Goal: Information Seeking & Learning: Learn about a topic

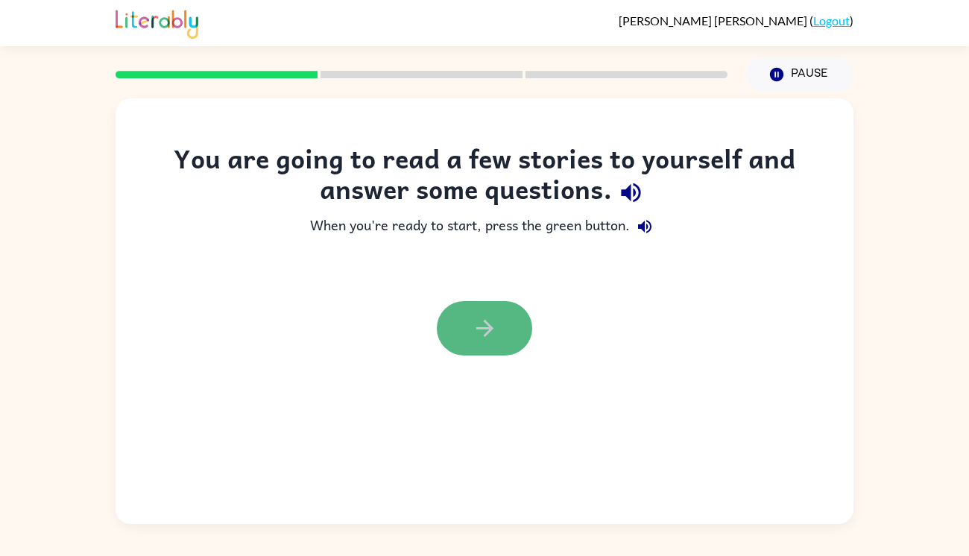
click at [511, 327] on button "button" at bounding box center [484, 328] width 95 height 54
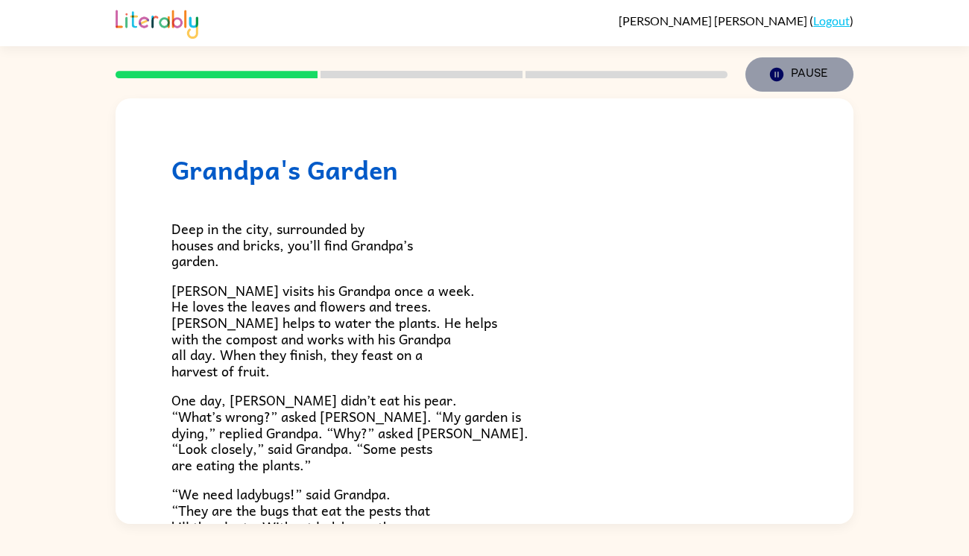
click at [783, 78] on icon "Pause" at bounding box center [776, 74] width 16 height 16
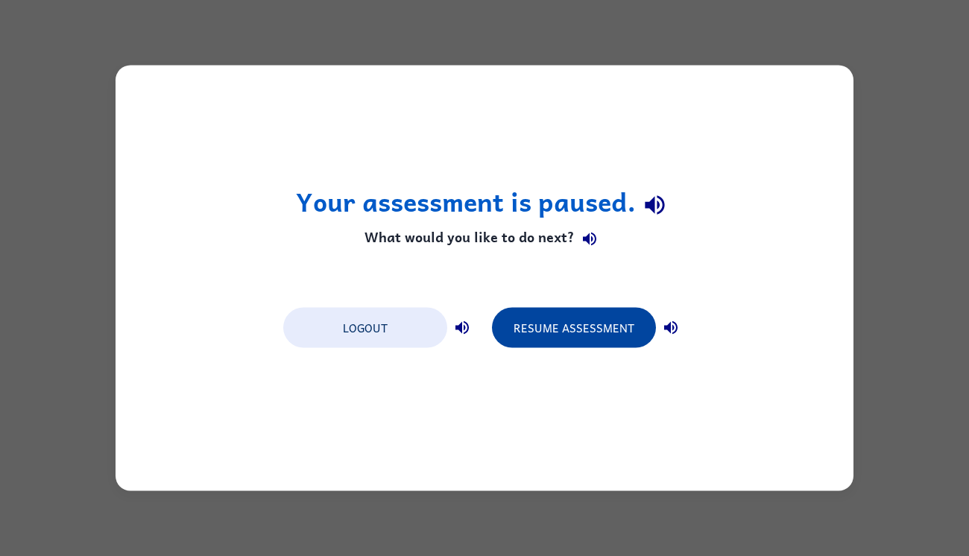
click at [576, 391] on div "Your assessment is paused. What would you like to do next? Logout Resume Assess…" at bounding box center [485, 279] width 738 height 426
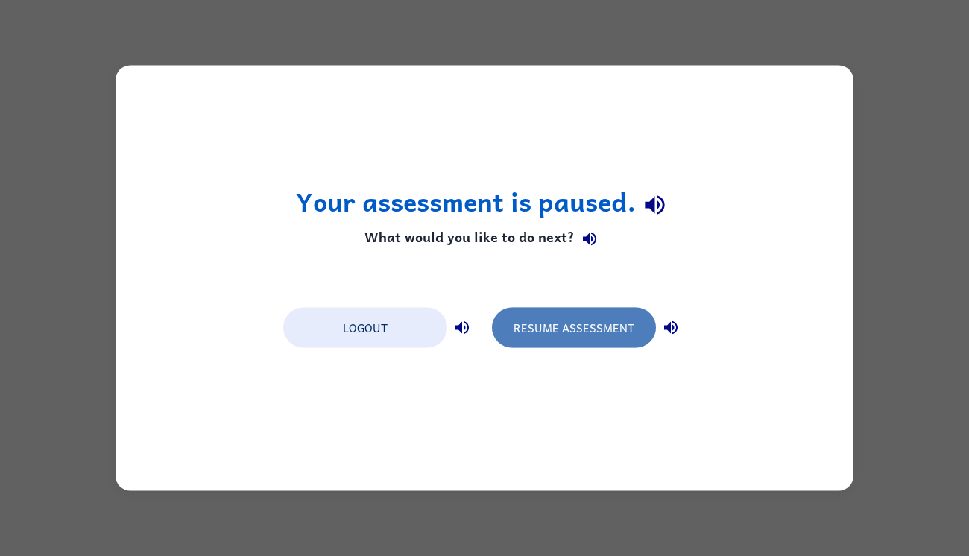
click at [531, 334] on button "Resume Assessment" at bounding box center [574, 328] width 164 height 40
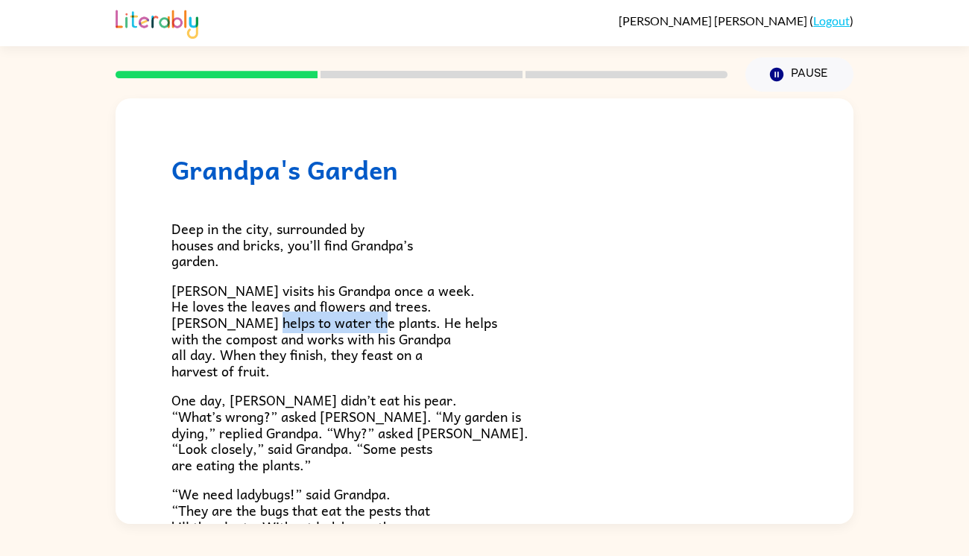
drag, startPoint x: 316, startPoint y: 320, endPoint x: 459, endPoint y: 328, distance: 143.3
click at [459, 328] on p "[PERSON_NAME] visits his Grandpa once a week. He loves the leaves and flowers a…" at bounding box center [484, 330] width 626 height 97
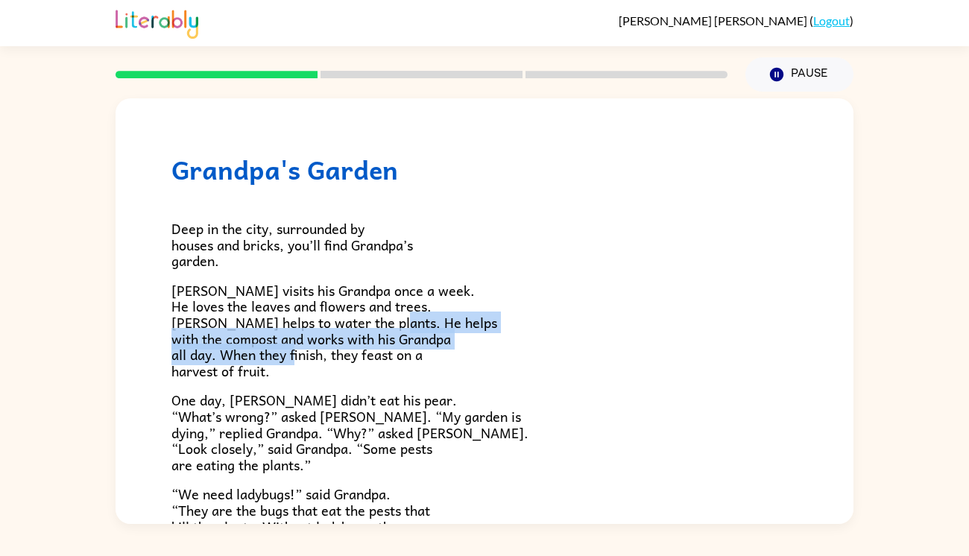
drag, startPoint x: 177, startPoint y: 335, endPoint x: 398, endPoint y: 353, distance: 222.1
click at [398, 353] on span "[PERSON_NAME] visits his Grandpa once a week. He loves the leaves and flowers a…" at bounding box center [334, 330] width 326 height 102
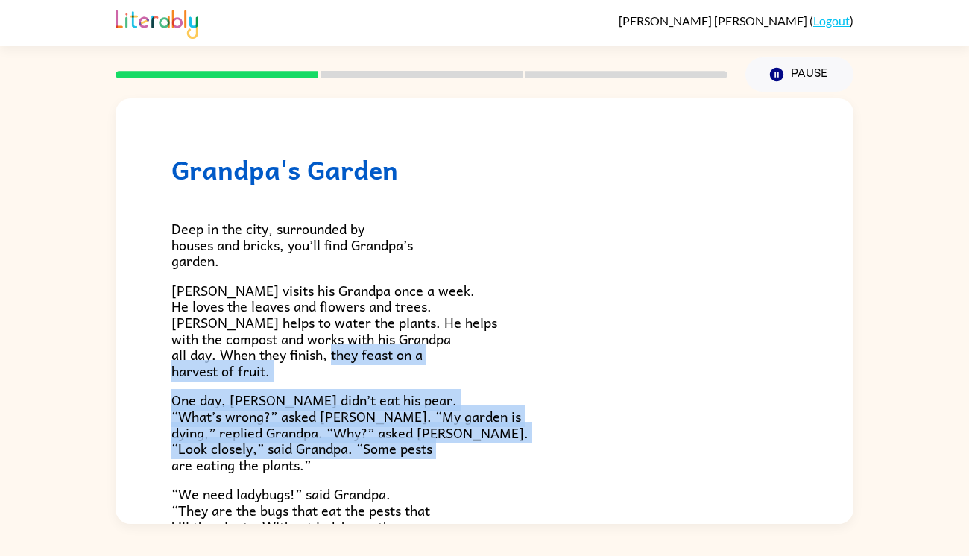
drag, startPoint x: 171, startPoint y: 369, endPoint x: 470, endPoint y: 469, distance: 315.1
click at [470, 469] on div "Deep in the city, surrounded by houses and bricks, you’ll find Grandpa’s garden…" at bounding box center [484, 494] width 626 height 618
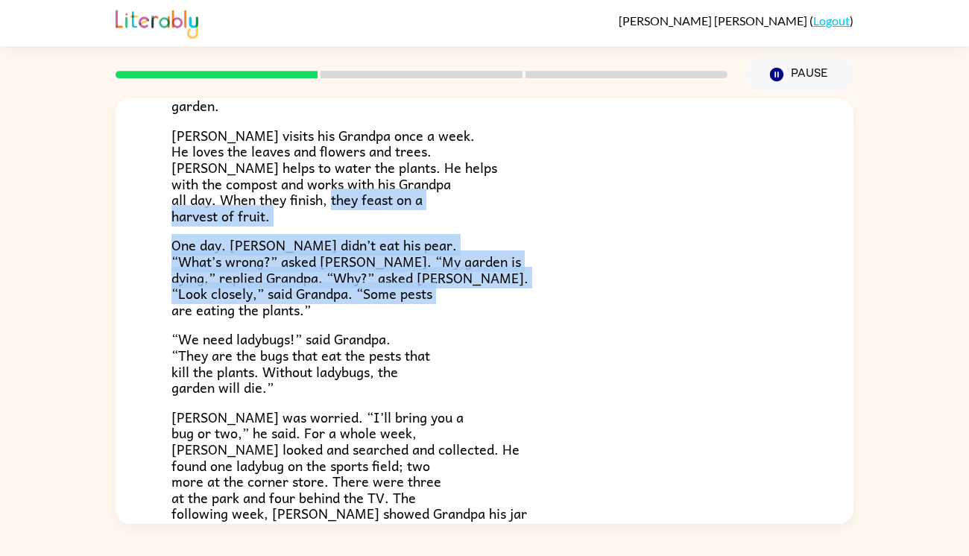
scroll to position [160, 0]
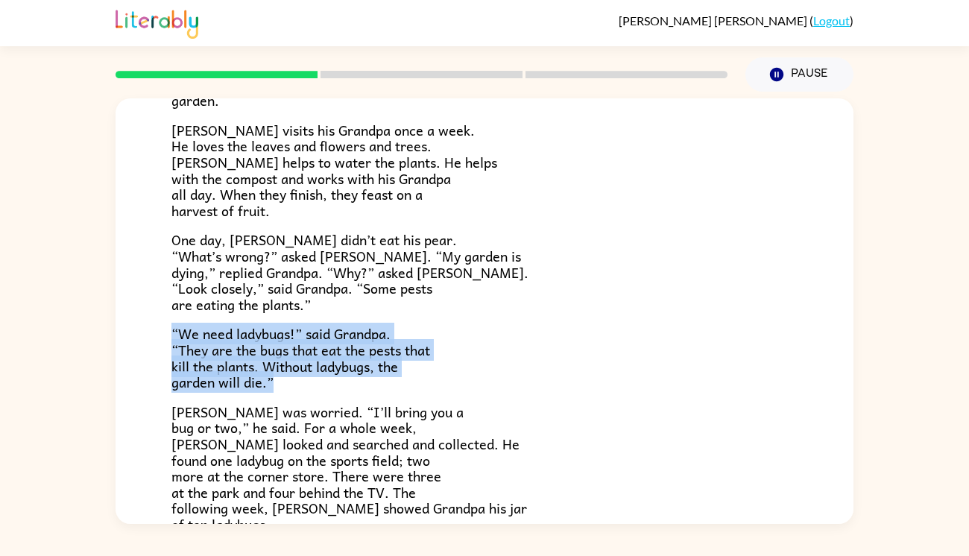
drag, startPoint x: 173, startPoint y: 329, endPoint x: 405, endPoint y: 387, distance: 239.7
click at [405, 387] on p "“We need ladybugs!” said Grandpa. “They are the bugs that eat the pests that ki…" at bounding box center [484, 358] width 626 height 64
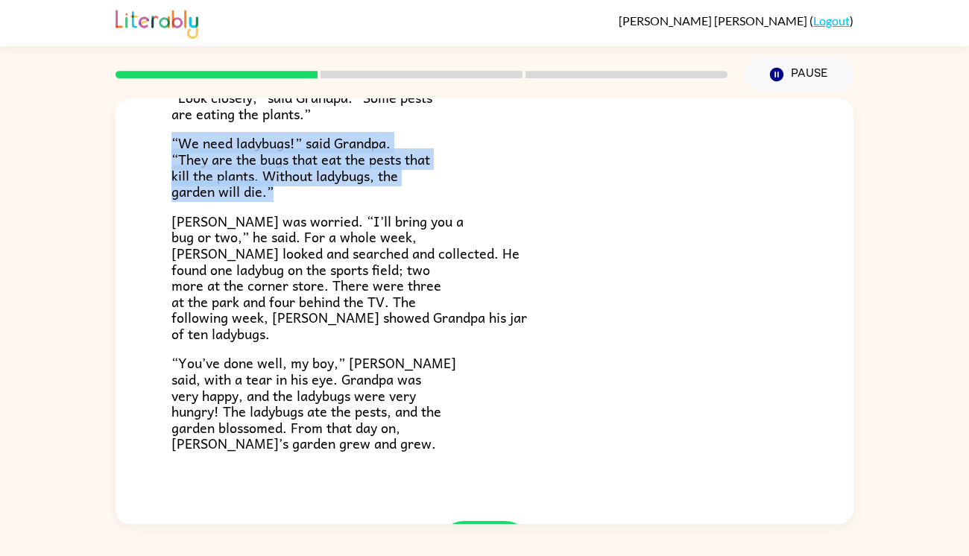
scroll to position [352, 0]
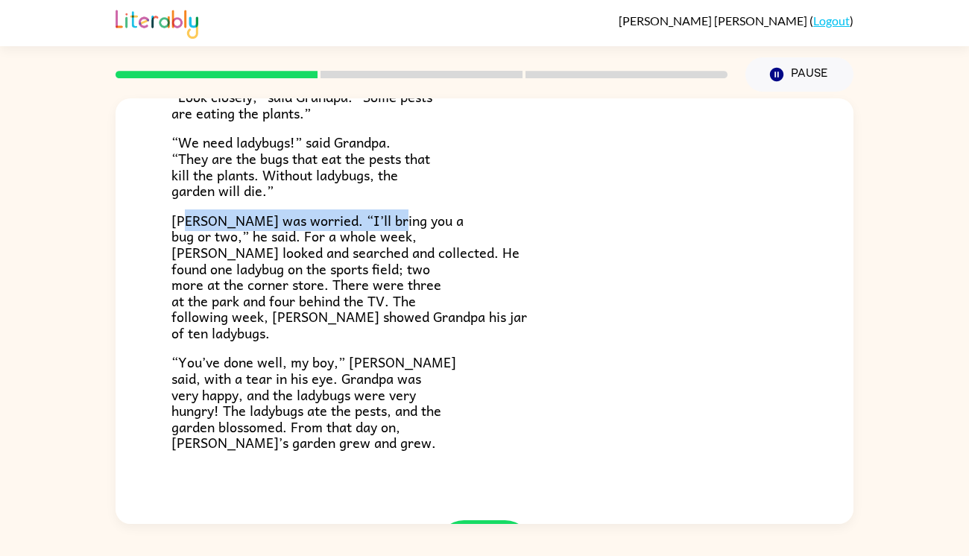
drag, startPoint x: 190, startPoint y: 223, endPoint x: 417, endPoint y: 203, distance: 228.2
click at [417, 203] on div "Deep in the city, surrounded by houses and bricks, you’ll find Grandpa’s garden…" at bounding box center [484, 142] width 626 height 618
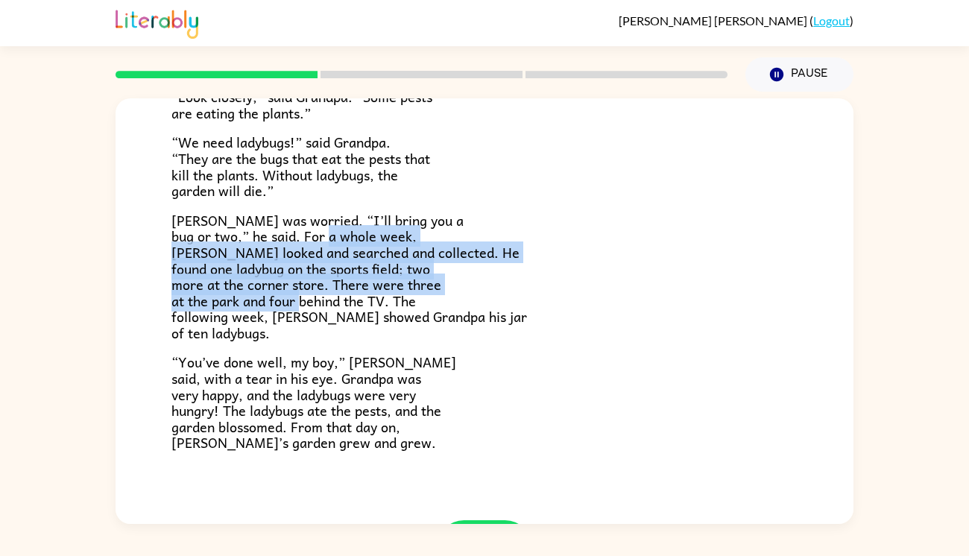
drag, startPoint x: 391, startPoint y: 244, endPoint x: 437, endPoint y: 300, distance: 72.0
click at [437, 300] on p "[PERSON_NAME] was worried. “I’ll bring you a bug or two,” he said. For a whole …" at bounding box center [484, 276] width 626 height 129
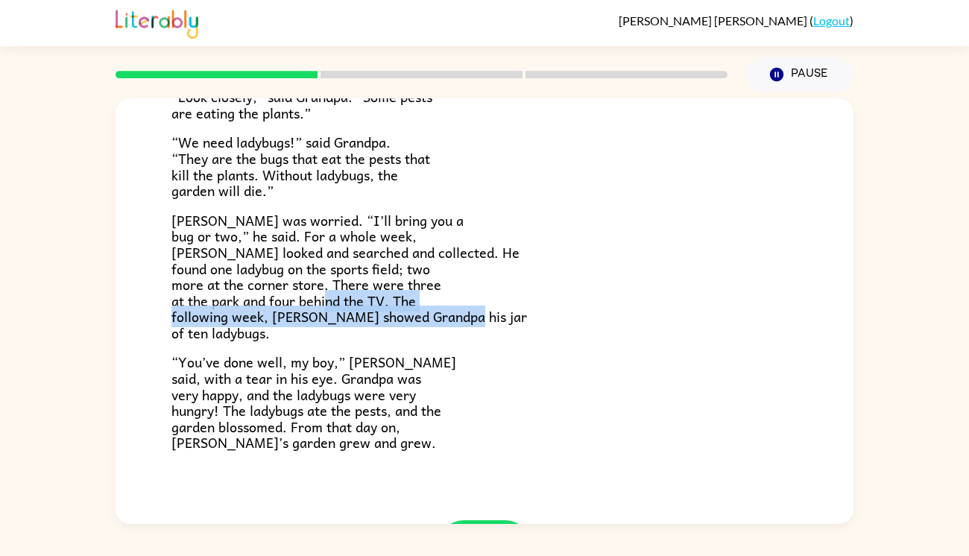
drag, startPoint x: 180, startPoint y: 315, endPoint x: 423, endPoint y: 339, distance: 244.1
click at [423, 339] on p "[PERSON_NAME] was worried. “I’ll bring you a bug or two,” he said. For a whole …" at bounding box center [484, 276] width 626 height 129
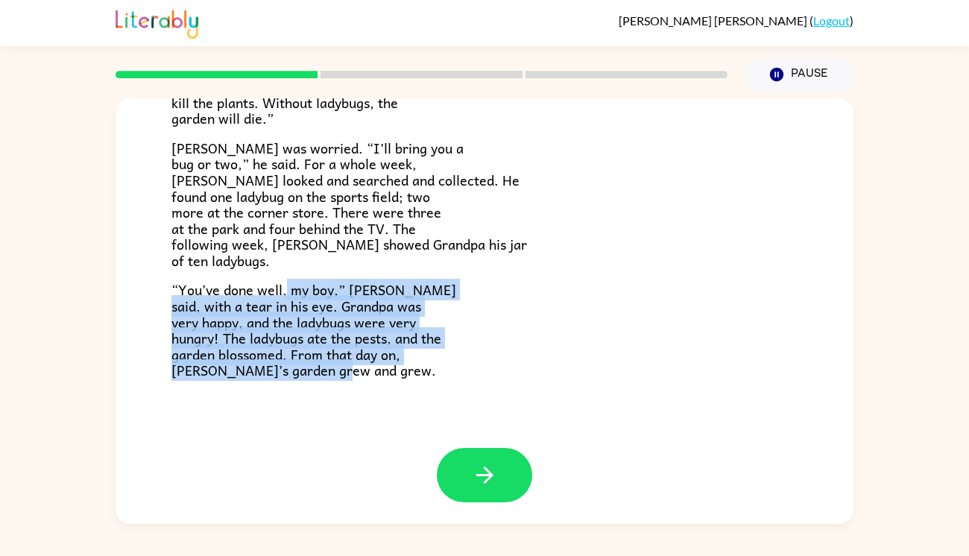
drag, startPoint x: 287, startPoint y: 288, endPoint x: 391, endPoint y: 386, distance: 142.9
click at [391, 386] on div "[GEOGRAPHIC_DATA] Deep in the city, surrounded by houses and bricks, you’ll fin…" at bounding box center [485, 61] width 738 height 774
click at [493, 477] on icon "button" at bounding box center [485, 475] width 26 height 26
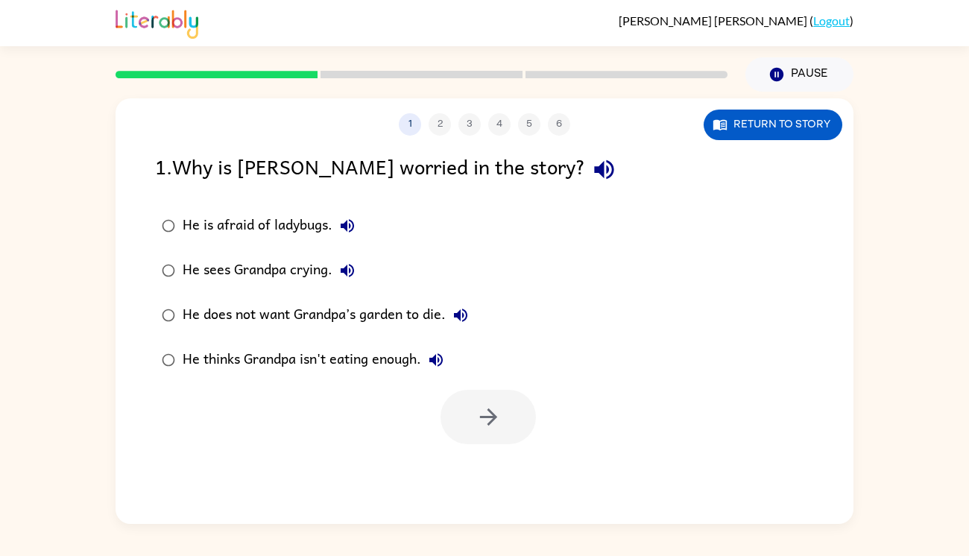
scroll to position [0, 0]
click at [278, 268] on div "He sees Grandpa crying." at bounding box center [273, 271] width 180 height 30
click at [370, 312] on div "He does not want Grandpa’s garden to die." at bounding box center [329, 315] width 293 height 30
click at [494, 422] on icon "button" at bounding box center [488, 417] width 26 height 26
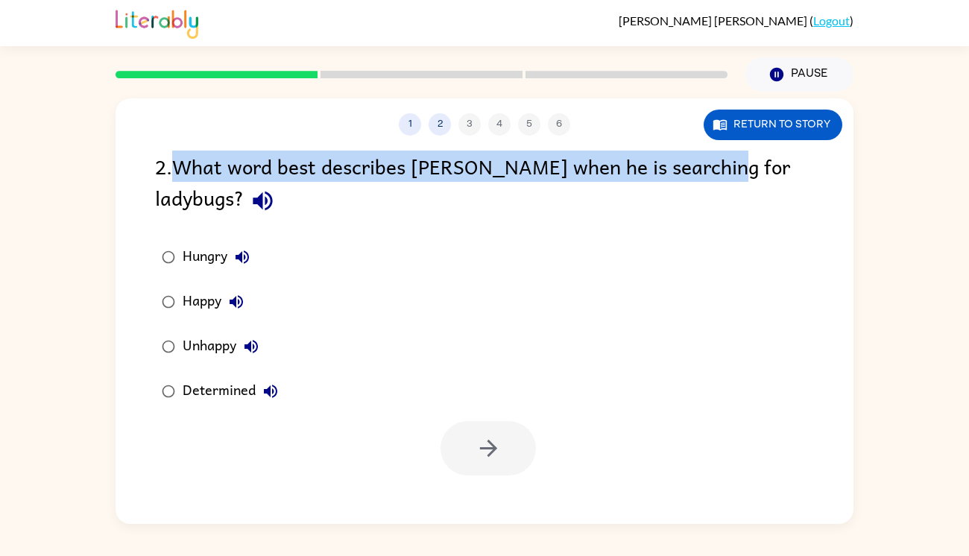
drag, startPoint x: 174, startPoint y: 164, endPoint x: 657, endPoint y: 185, distance: 483.4
click at [657, 185] on div "2 . What word best describes [PERSON_NAME] when he is searching for ladybugs?" at bounding box center [484, 185] width 659 height 69
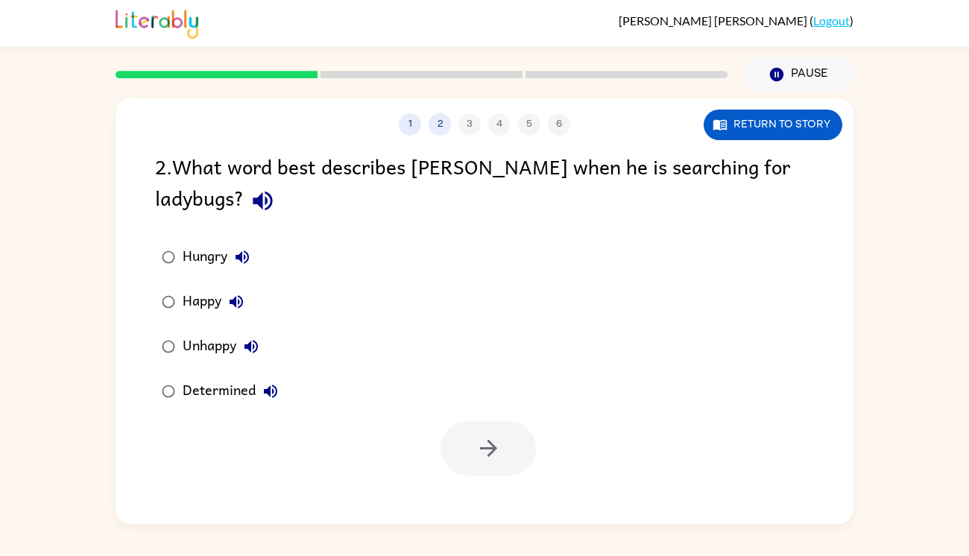
click at [239, 376] on div "Determined" at bounding box center [234, 391] width 103 height 30
click at [485, 435] on icon "button" at bounding box center [488, 448] width 26 height 26
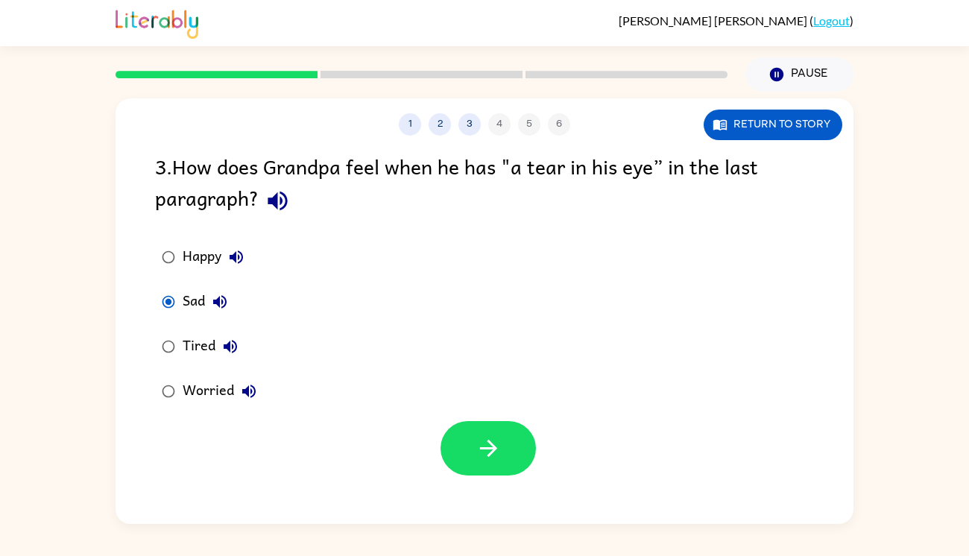
click at [183, 393] on div "Worried" at bounding box center [223, 391] width 81 height 30
click at [442, 449] on button "button" at bounding box center [487, 448] width 95 height 54
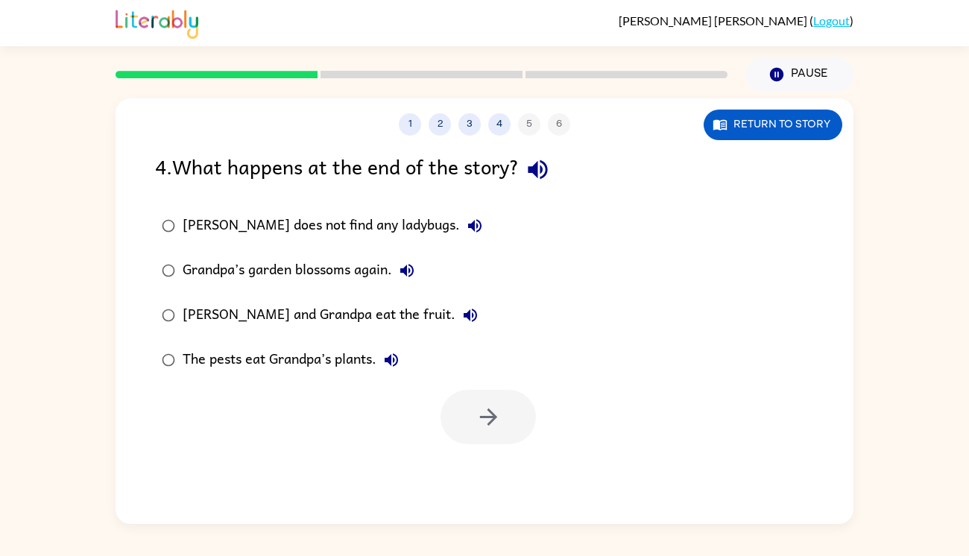
click at [267, 261] on div "Grandpa’s garden blossoms again." at bounding box center [302, 271] width 239 height 30
click at [481, 408] on icon "button" at bounding box center [488, 417] width 26 height 26
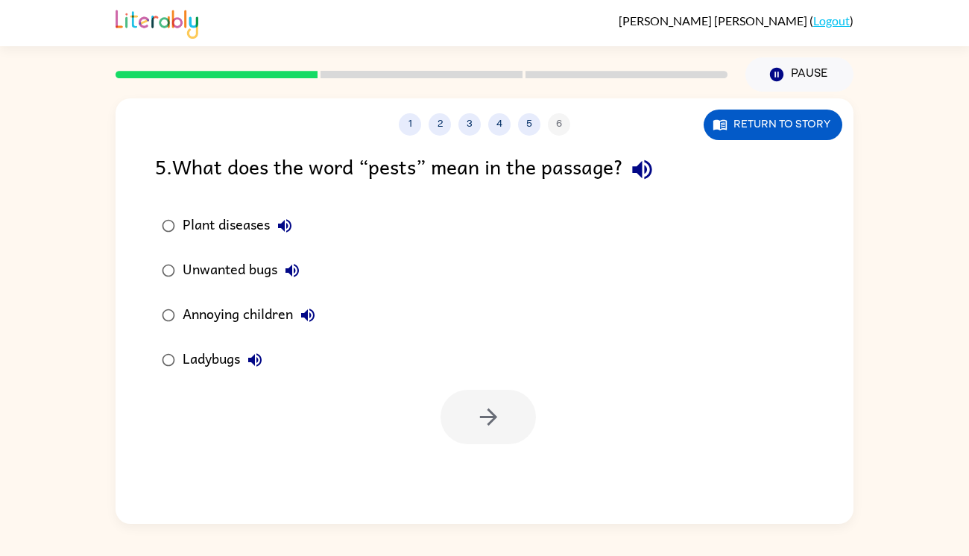
click at [220, 291] on label "Unwanted bugs" at bounding box center [238, 270] width 183 height 45
click at [505, 429] on button "button" at bounding box center [487, 417] width 95 height 54
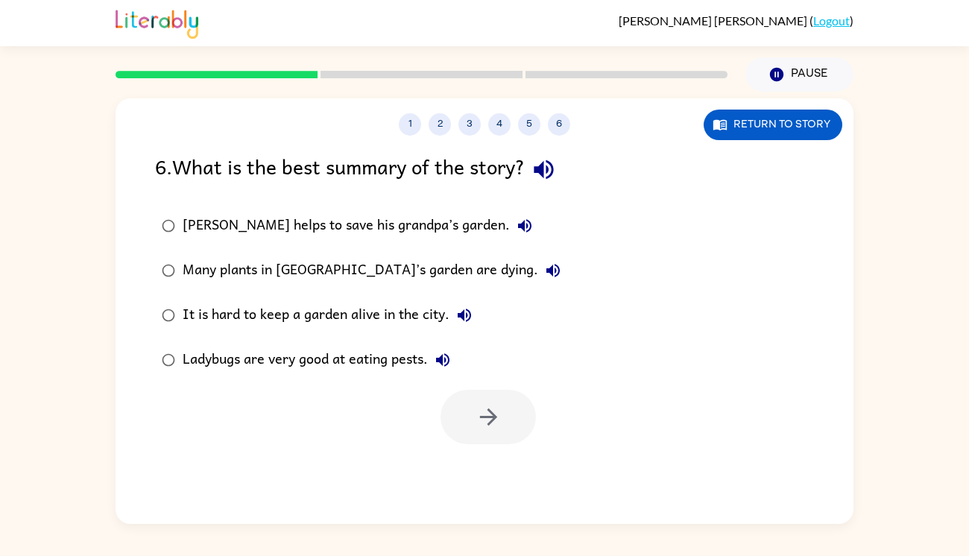
click at [282, 230] on div "[PERSON_NAME] helps to save his grandpa’s garden." at bounding box center [361, 226] width 357 height 30
click at [484, 414] on icon "button" at bounding box center [488, 417] width 26 height 26
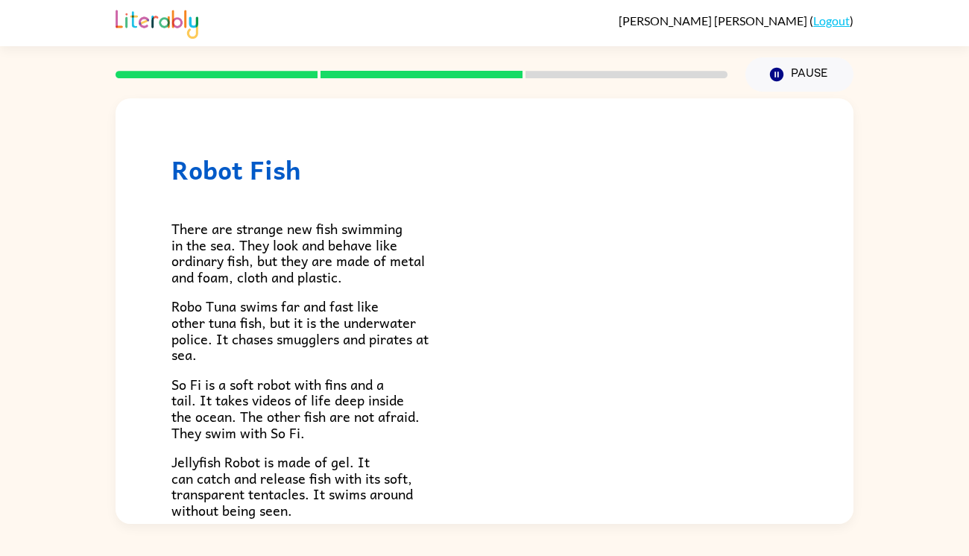
click at [475, 369] on div "There are strange new fish swimming in the sea. They look and behave like ordin…" at bounding box center [484, 452] width 626 height 534
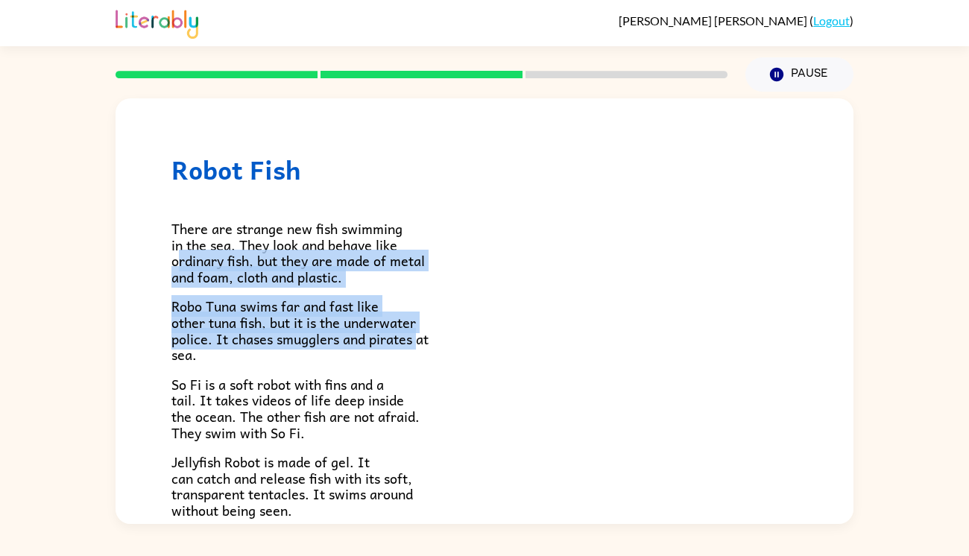
drag, startPoint x: 176, startPoint y: 259, endPoint x: 420, endPoint y: 347, distance: 259.5
click at [420, 347] on div "There are strange new fish swimming in the sea. They look and behave like ordin…" at bounding box center [484, 452] width 626 height 534
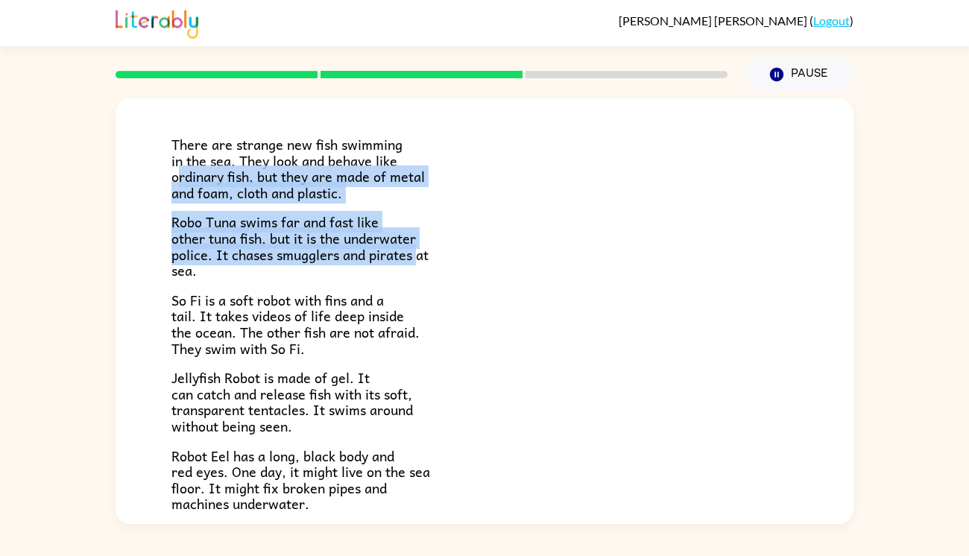
scroll to position [87, 0]
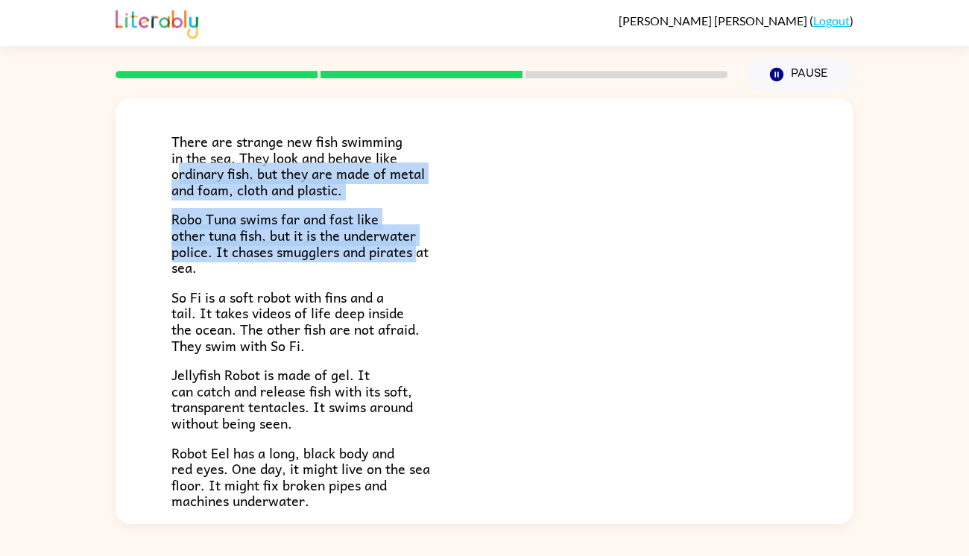
click at [918, 467] on div "Robot Fish There are strange new fish swimming in the sea. They look and behave…" at bounding box center [484, 308] width 969 height 432
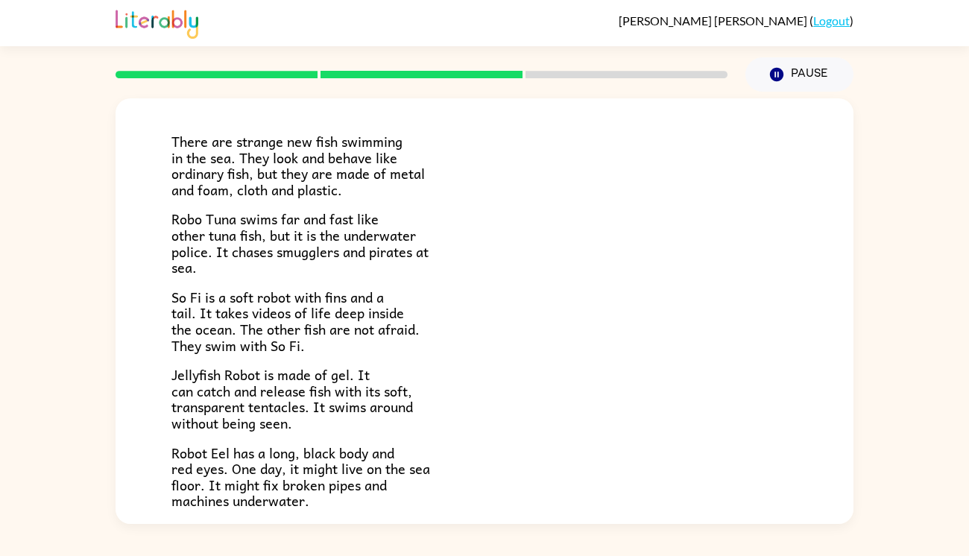
click at [165, 255] on div "Robot Fish There are strange new fish swimming in the sea. They look and behave…" at bounding box center [485, 356] width 738 height 690
drag, startPoint x: 175, startPoint y: 247, endPoint x: 373, endPoint y: 243, distance: 197.5
click at [373, 243] on span "Robo Tuna swims far and fast like other tuna fish, but it is the underwater pol…" at bounding box center [299, 243] width 257 height 70
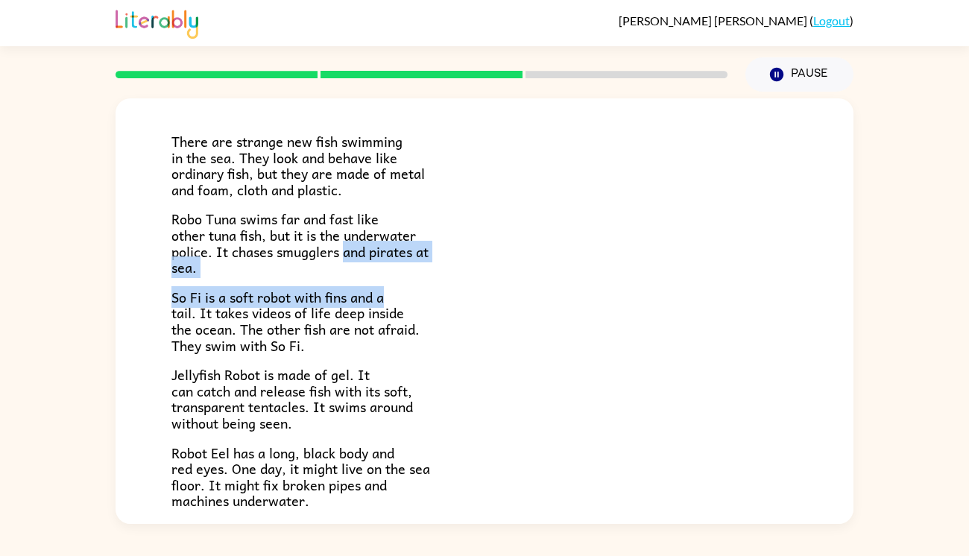
drag, startPoint x: 344, startPoint y: 253, endPoint x: 443, endPoint y: 292, distance: 107.1
click at [443, 292] on div "There are strange new fish swimming in the sea. They look and behave like ordin…" at bounding box center [484, 365] width 626 height 534
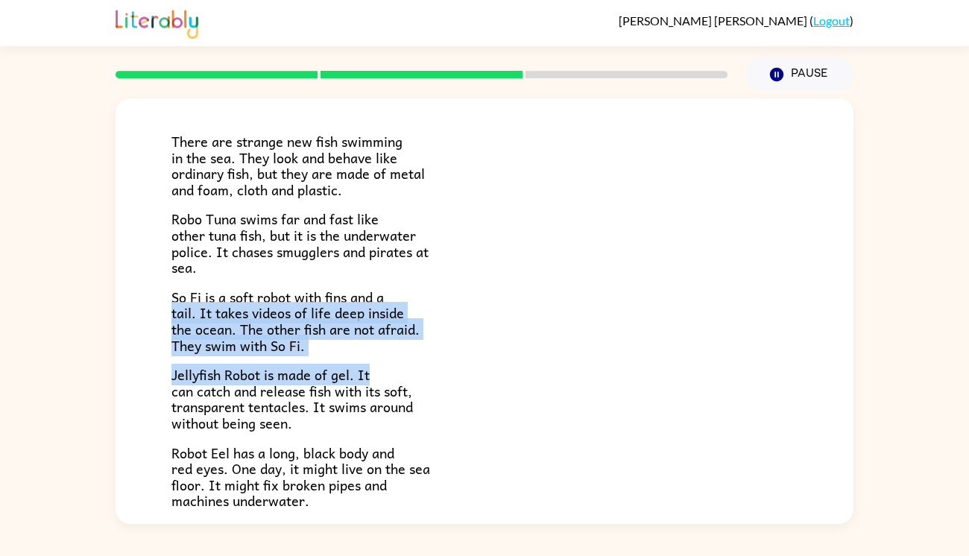
drag, startPoint x: 174, startPoint y: 319, endPoint x: 434, endPoint y: 359, distance: 263.9
click at [434, 359] on div "There are strange new fish swimming in the sea. They look and behave like ordin…" at bounding box center [484, 365] width 626 height 534
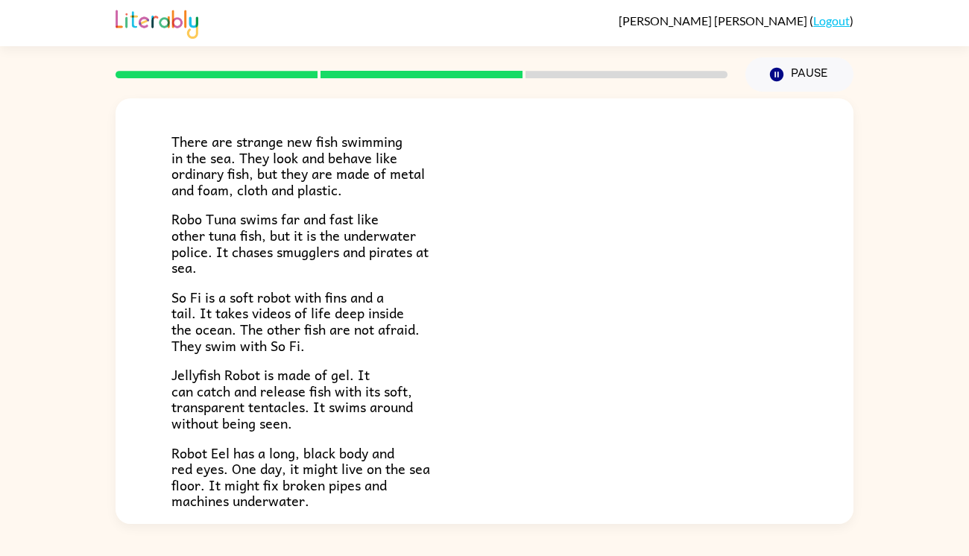
click at [167, 386] on div "Robot Fish There are strange new fish swimming in the sea. They look and behave…" at bounding box center [485, 356] width 738 height 690
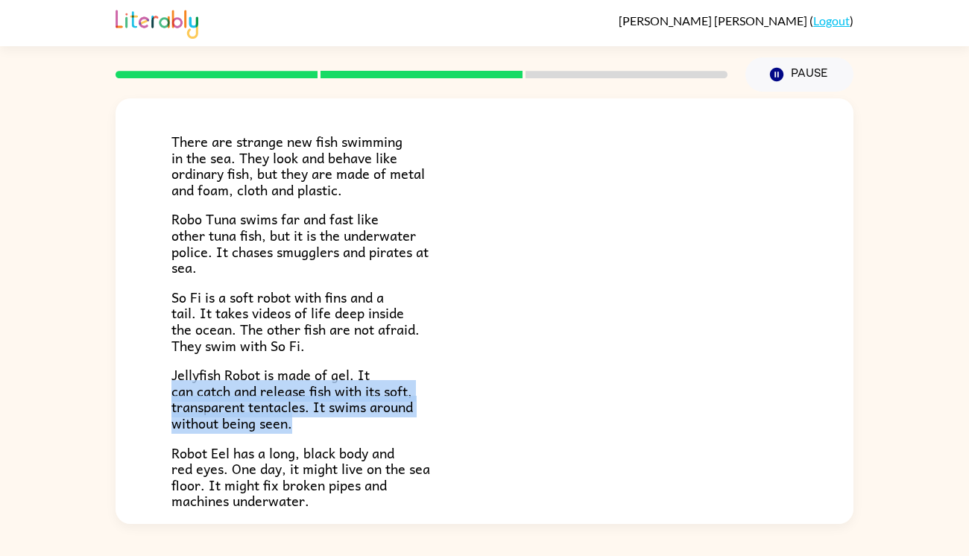
drag, startPoint x: 173, startPoint y: 391, endPoint x: 440, endPoint y: 416, distance: 268.8
click at [440, 416] on p "Jellyfish Robot is made of gel. It can catch and release fish with its soft, tr…" at bounding box center [484, 399] width 626 height 64
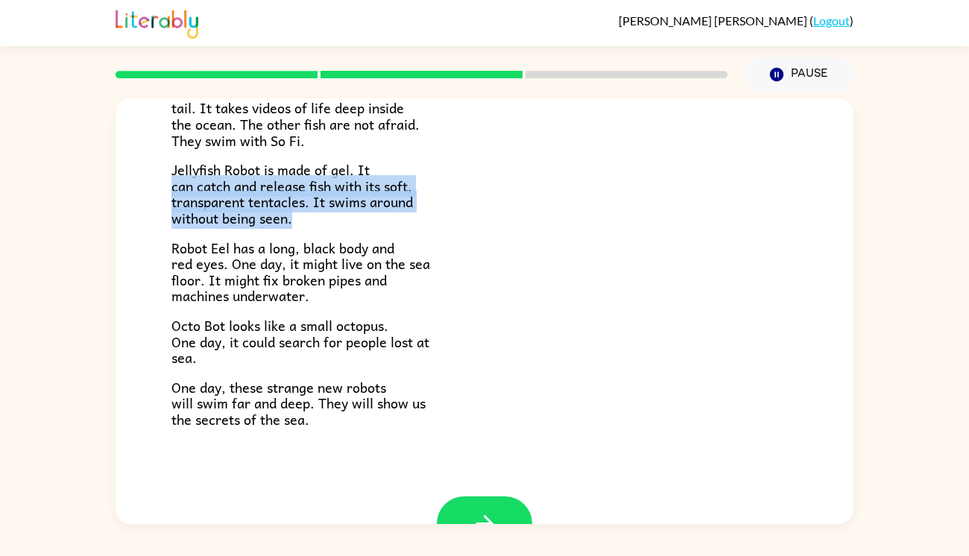
scroll to position [297, 0]
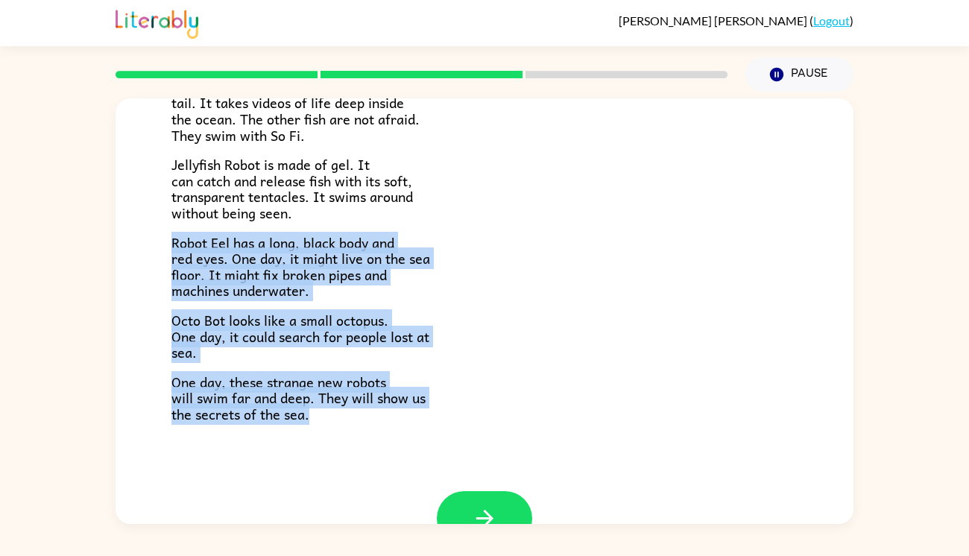
drag, startPoint x: 174, startPoint y: 238, endPoint x: 410, endPoint y: 412, distance: 293.6
click at [410, 412] on div "There are strange new fish swimming in the sea. They look and behave like ordin…" at bounding box center [484, 154] width 626 height 534
click at [487, 495] on button "button" at bounding box center [484, 518] width 95 height 54
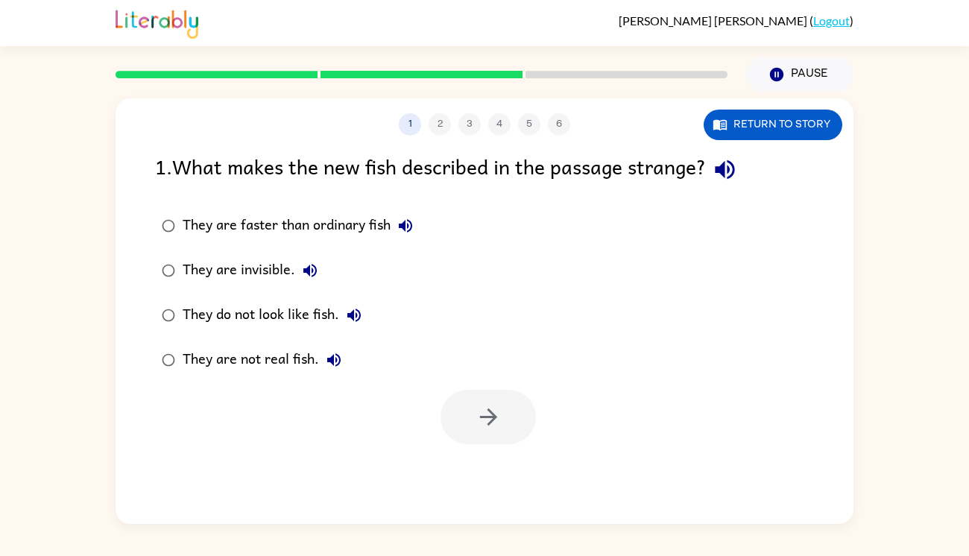
click at [189, 300] on label "They do not look like fish." at bounding box center [287, 315] width 281 height 45
click at [458, 434] on button "button" at bounding box center [487, 417] width 95 height 54
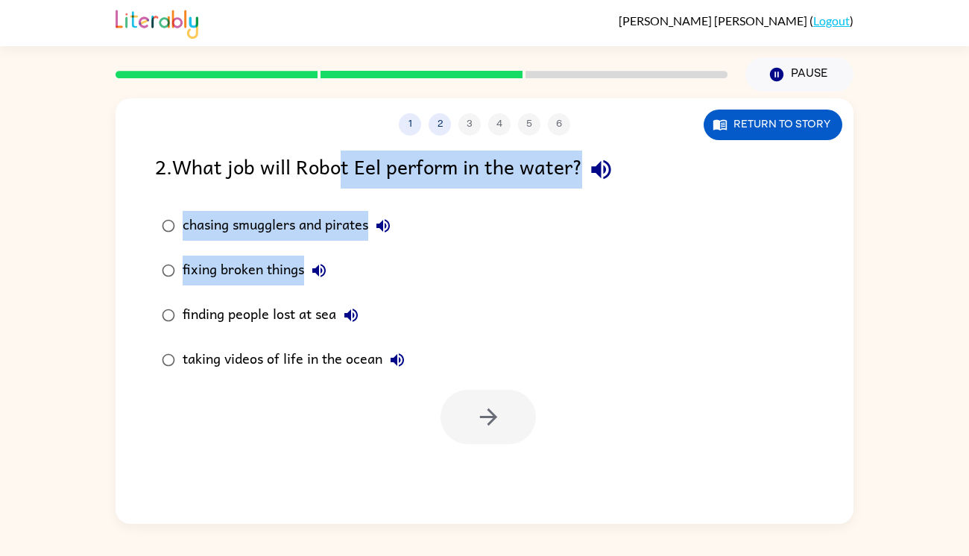
drag, startPoint x: 342, startPoint y: 138, endPoint x: 451, endPoint y: 289, distance: 186.4
click at [451, 289] on div "1 2 3 4 5 6 Return to story 2 . What job will Robot Eel perform in the water? c…" at bounding box center [485, 311] width 738 height 426
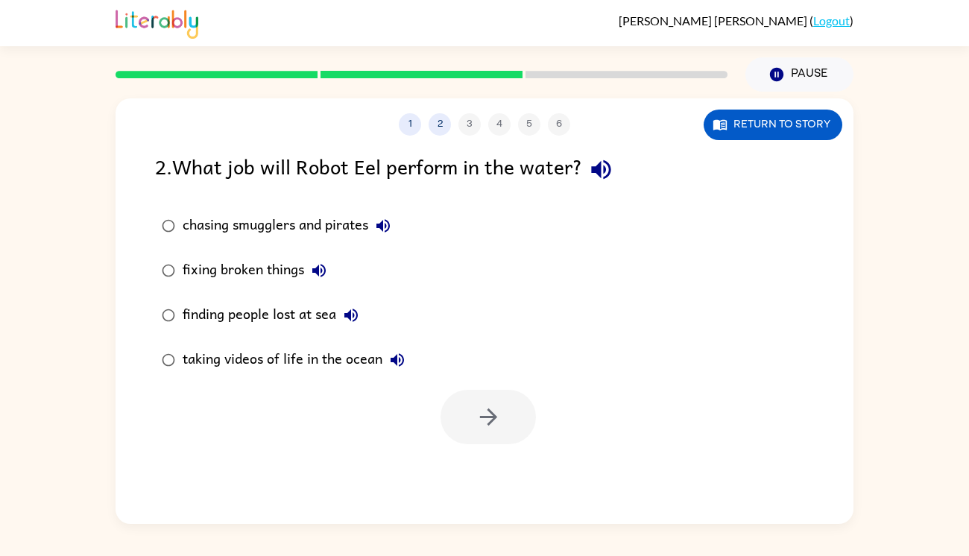
click at [278, 315] on div "finding people lost at sea" at bounding box center [274, 315] width 183 height 30
click at [256, 363] on div "taking videos of life in the ocean" at bounding box center [298, 360] width 230 height 30
click at [460, 403] on button "button" at bounding box center [487, 417] width 95 height 54
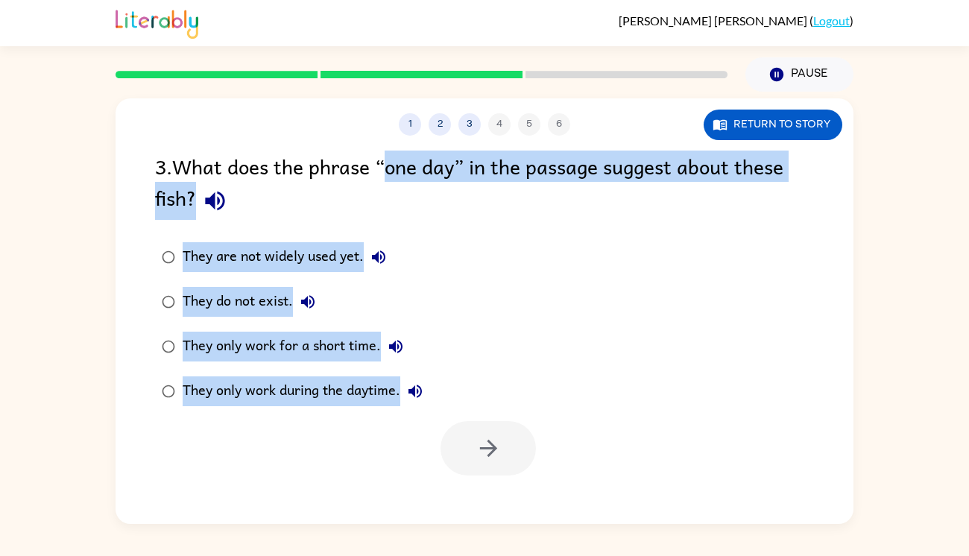
drag, startPoint x: 394, startPoint y: 171, endPoint x: 622, endPoint y: 490, distance: 391.5
click at [622, 490] on div "1 2 3 4 5 6 Return to story 3 . What does the phrase “one day” in the passage s…" at bounding box center [485, 311] width 738 height 426
click at [271, 332] on div "They only work for a short time." at bounding box center [297, 347] width 228 height 30
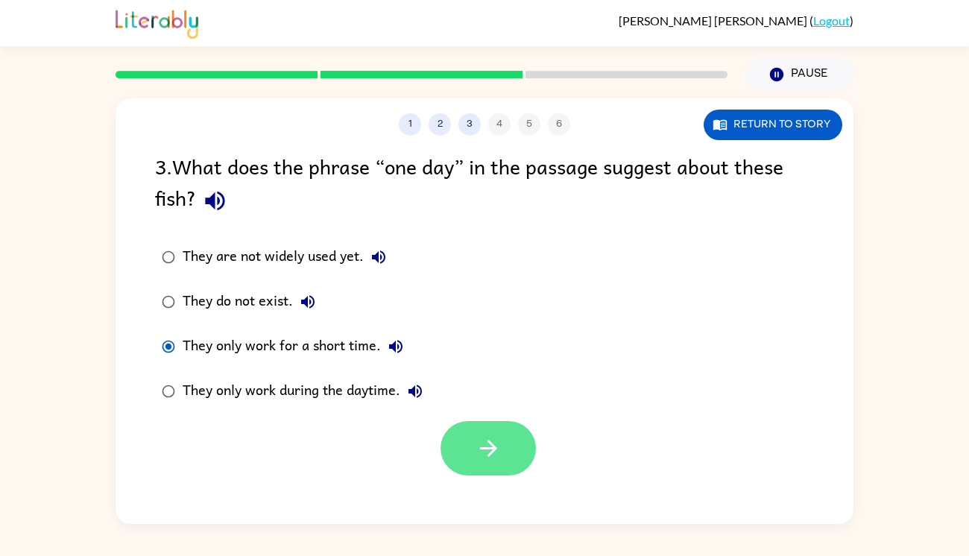
click at [493, 437] on icon "button" at bounding box center [488, 448] width 26 height 26
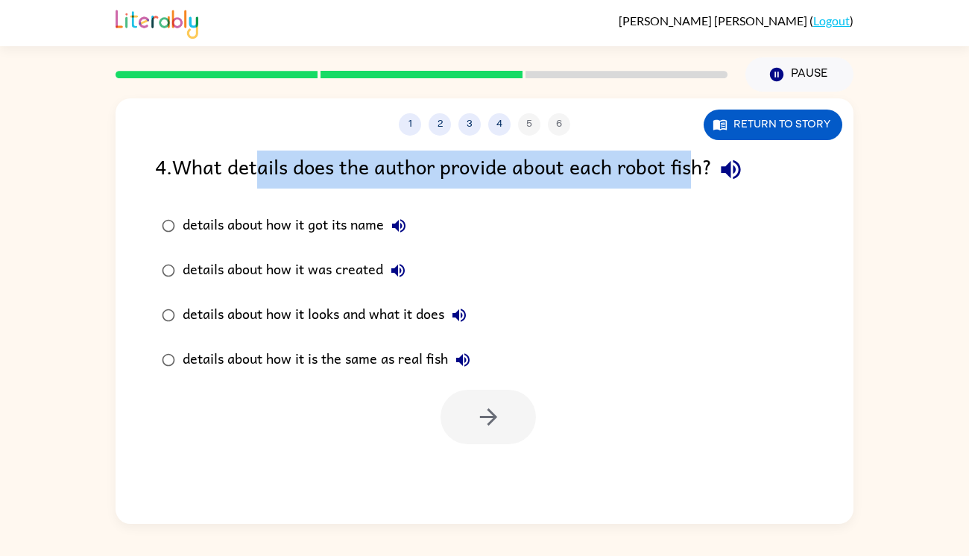
drag, startPoint x: 261, startPoint y: 173, endPoint x: 685, endPoint y: 148, distance: 424.8
click at [685, 148] on div "1 2 3 4 5 6 Return to story 4 . What details does the author provide about each…" at bounding box center [485, 311] width 738 height 426
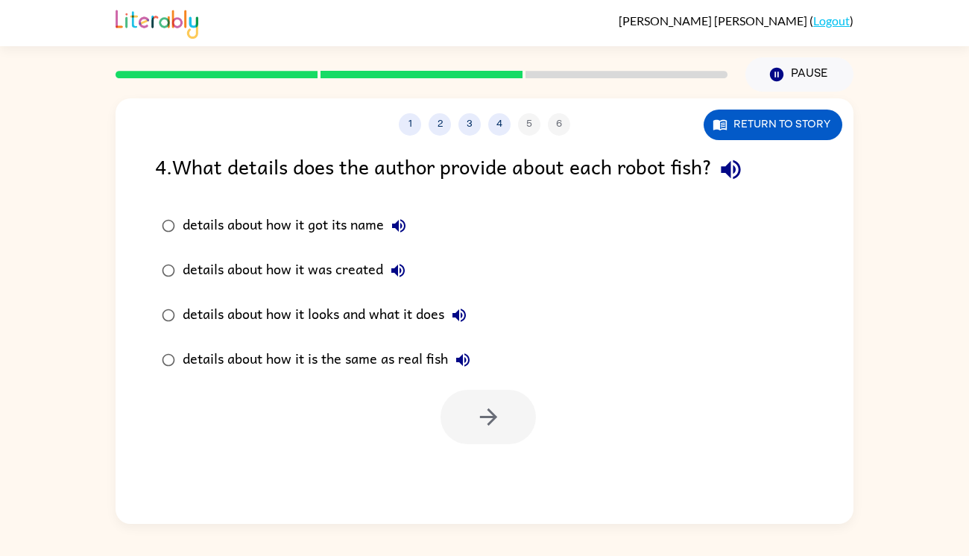
click at [385, 311] on div "details about how it looks and what it does" at bounding box center [328, 315] width 291 height 30
click at [496, 424] on icon "button" at bounding box center [488, 417] width 26 height 26
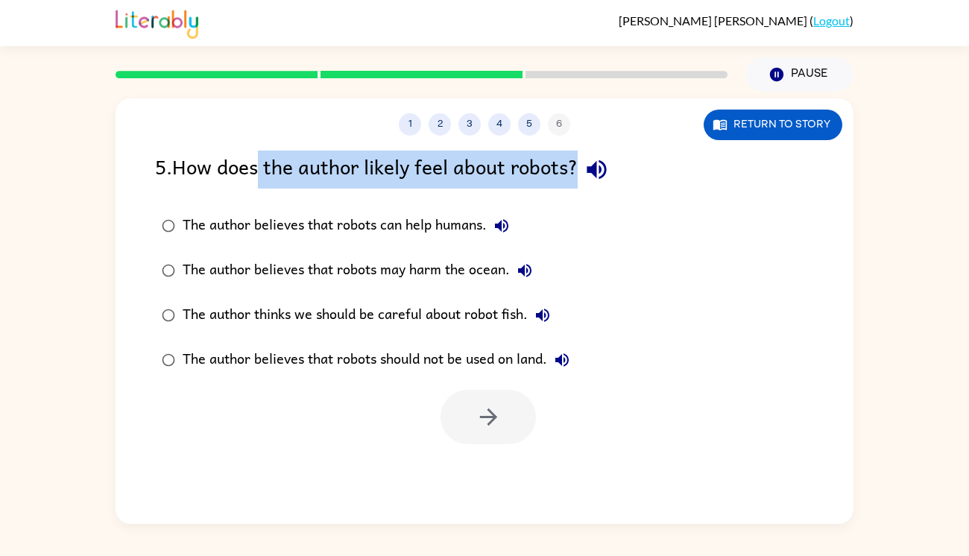
drag, startPoint x: 263, startPoint y: 164, endPoint x: 582, endPoint y: 180, distance: 319.4
click at [582, 180] on div "5 . How does the author likely feel about robots?" at bounding box center [484, 170] width 659 height 38
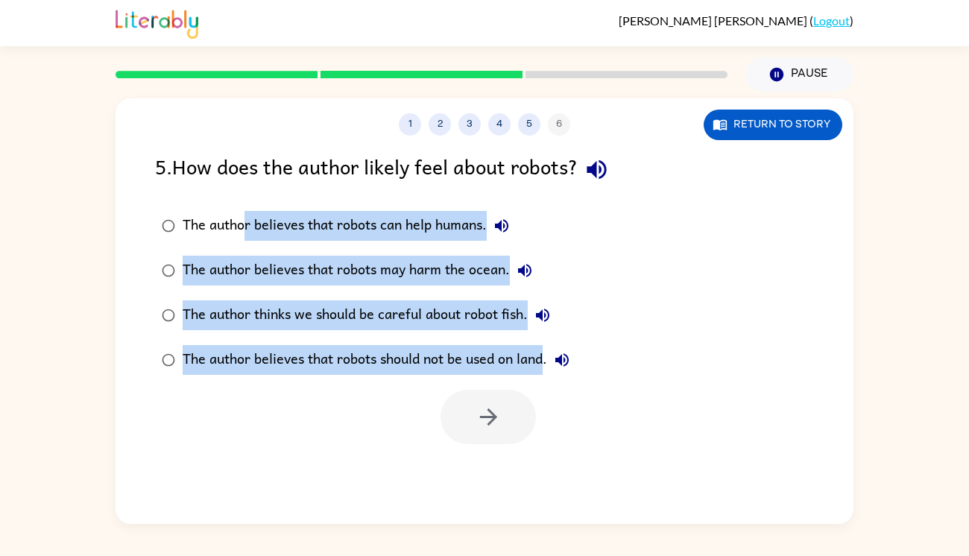
drag, startPoint x: 244, startPoint y: 218, endPoint x: 543, endPoint y: 350, distance: 326.7
click at [543, 350] on div "The author believes that robots can help humans. The author believes that robot…" at bounding box center [375, 292] width 441 height 179
click at [497, 437] on button "button" at bounding box center [487, 417] width 95 height 54
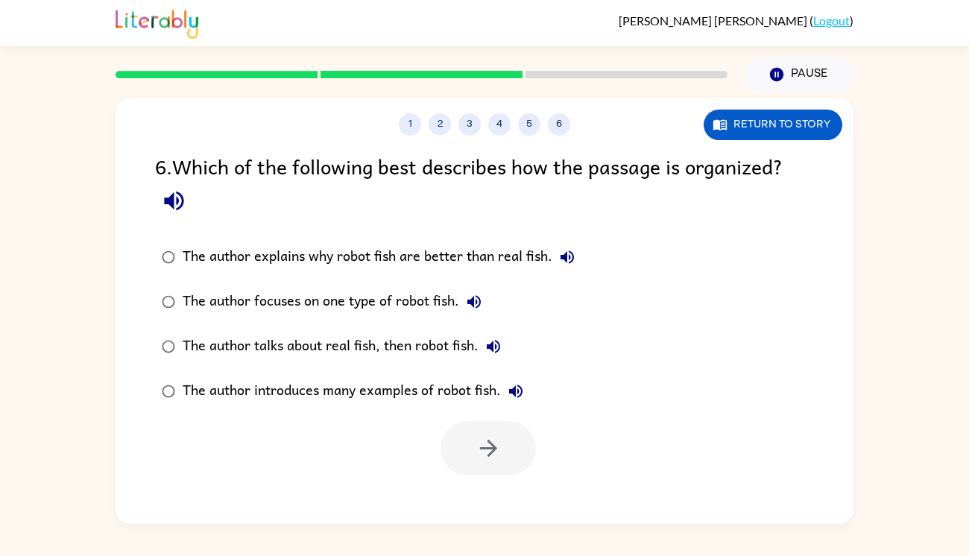
click at [184, 335] on div "The author talks about real fish, then robot fish." at bounding box center [346, 347] width 326 height 30
click at [510, 448] on button "button" at bounding box center [487, 448] width 95 height 54
